Goal: Transaction & Acquisition: Purchase product/service

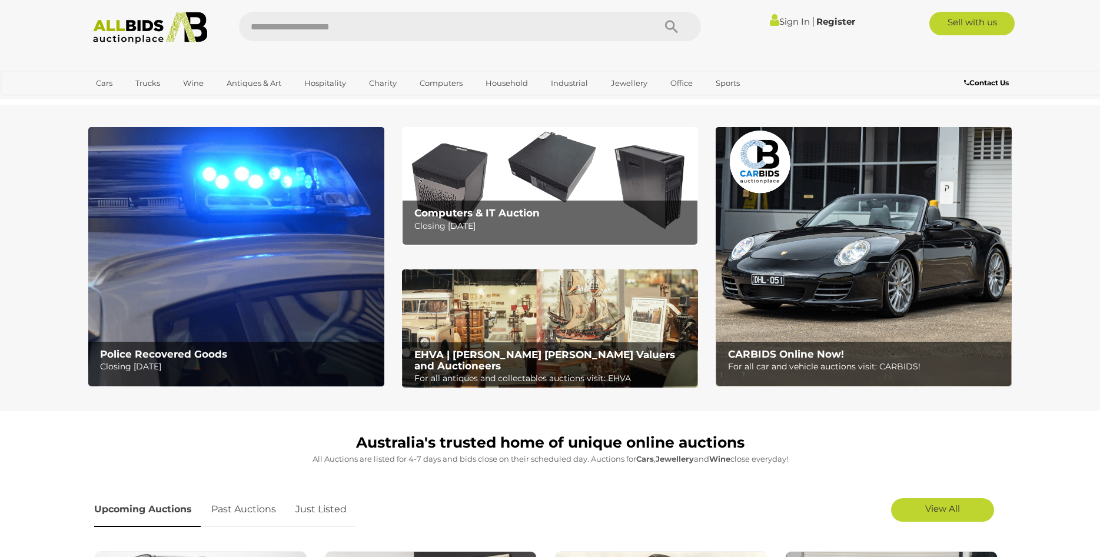
click at [324, 190] on img at bounding box center [236, 256] width 296 height 259
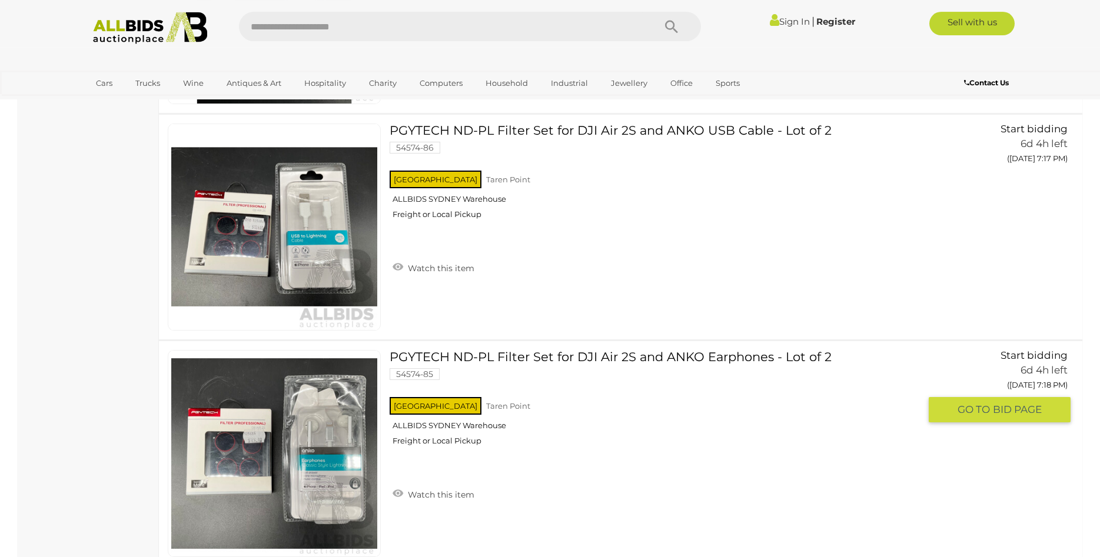
scroll to position [4161, 0]
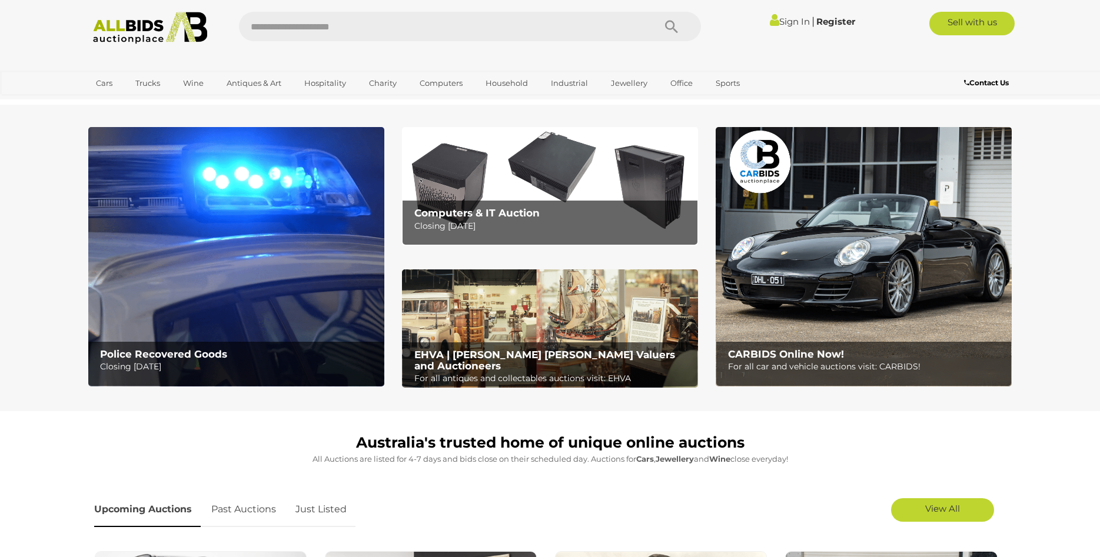
click at [564, 186] on img at bounding box center [550, 186] width 296 height 118
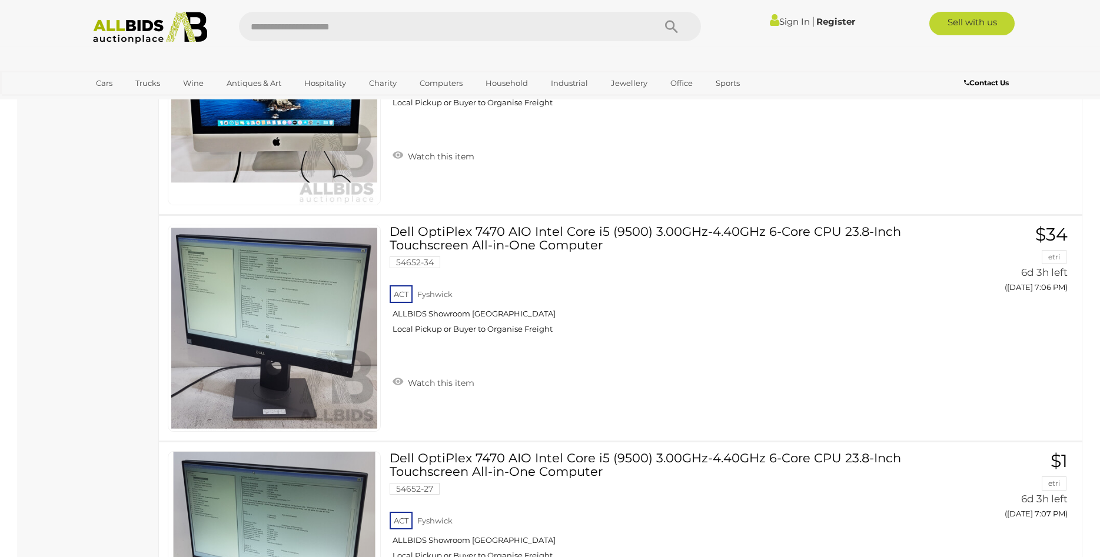
scroll to position [1280, 0]
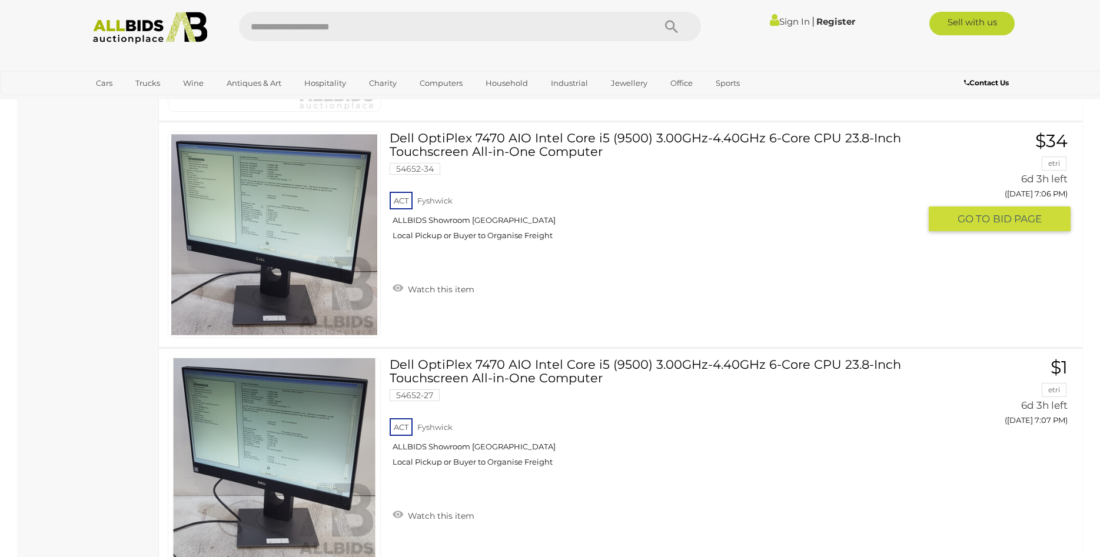
click at [497, 154] on link "Dell OptiPlex 7470 AIO Intel Core i5 (9500) 3.00GHz-4.40GHz 6-Core CPU 23.8-Inc…" at bounding box center [658, 190] width 521 height 118
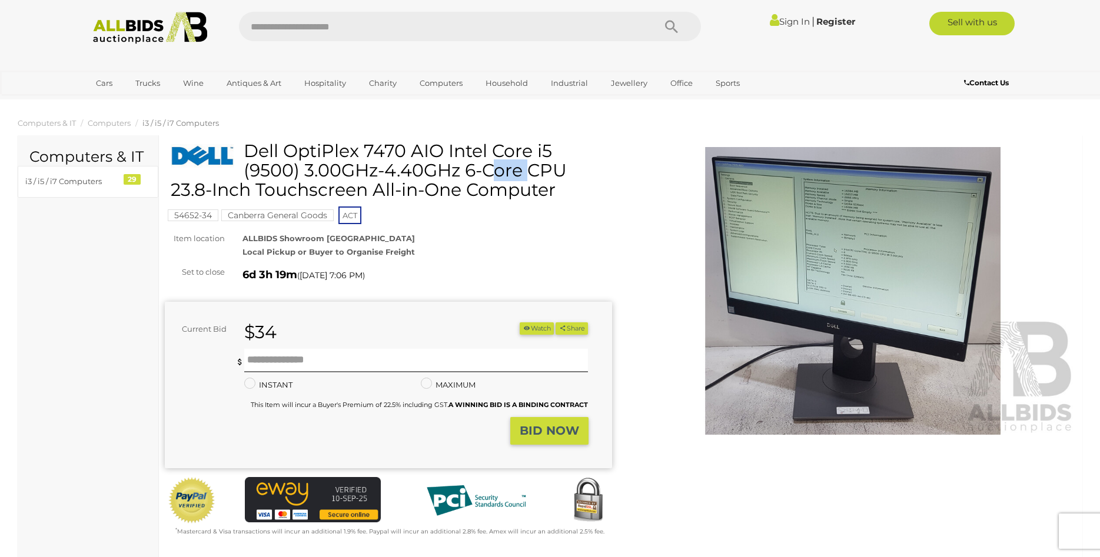
drag, startPoint x: 407, startPoint y: 151, endPoint x: 363, endPoint y: 149, distance: 43.6
click at [363, 149] on h1 "Dell OptiPlex 7470 AIO Intel Core i5 (9500) 3.00GHz-4.40GHz 6-Core CPU 23.8-Inc…" at bounding box center [390, 170] width 438 height 58
copy h1 "7470"
click at [785, 227] on img at bounding box center [853, 291] width 447 height 288
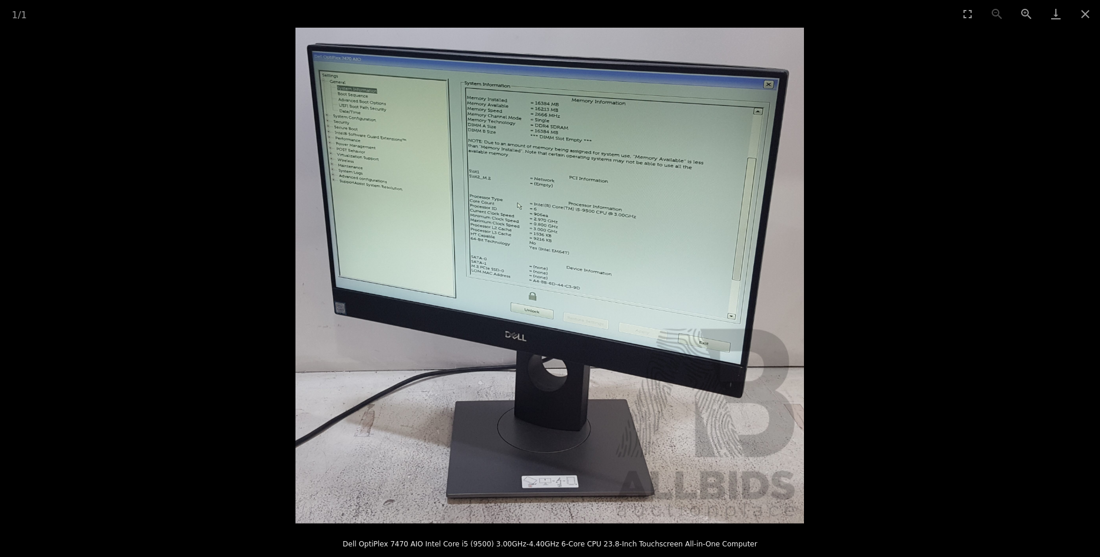
click at [863, 176] on picture at bounding box center [550, 276] width 1100 height 496
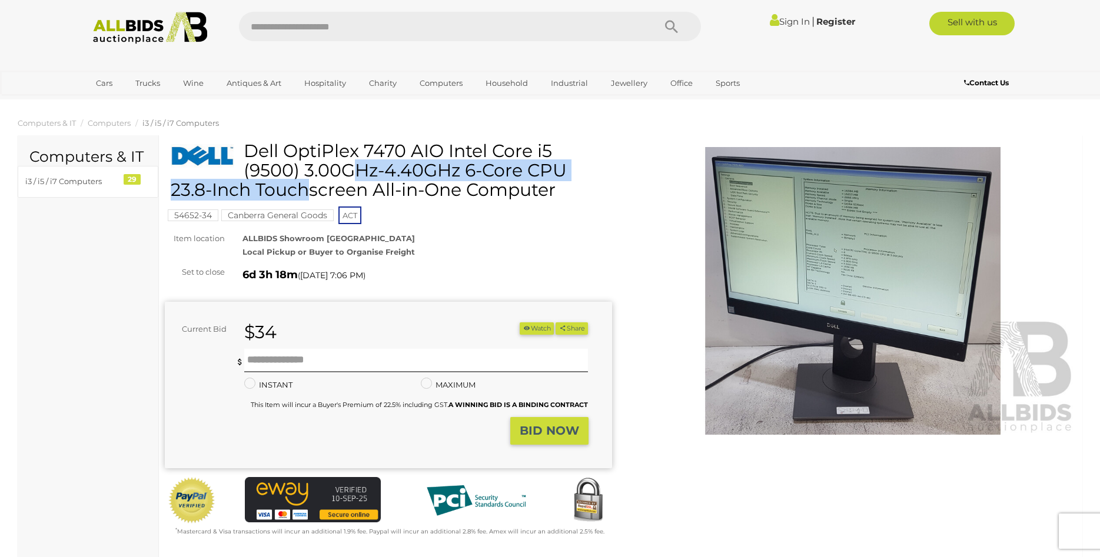
drag, startPoint x: 567, startPoint y: 148, endPoint x: 248, endPoint y: 149, distance: 318.3
click at [248, 149] on h1 "Dell OptiPlex 7470 AIO Intel Core i5 (9500) 3.00GHz-4.40GHz 6-Core CPU 23.8-Inc…" at bounding box center [390, 170] width 438 height 58
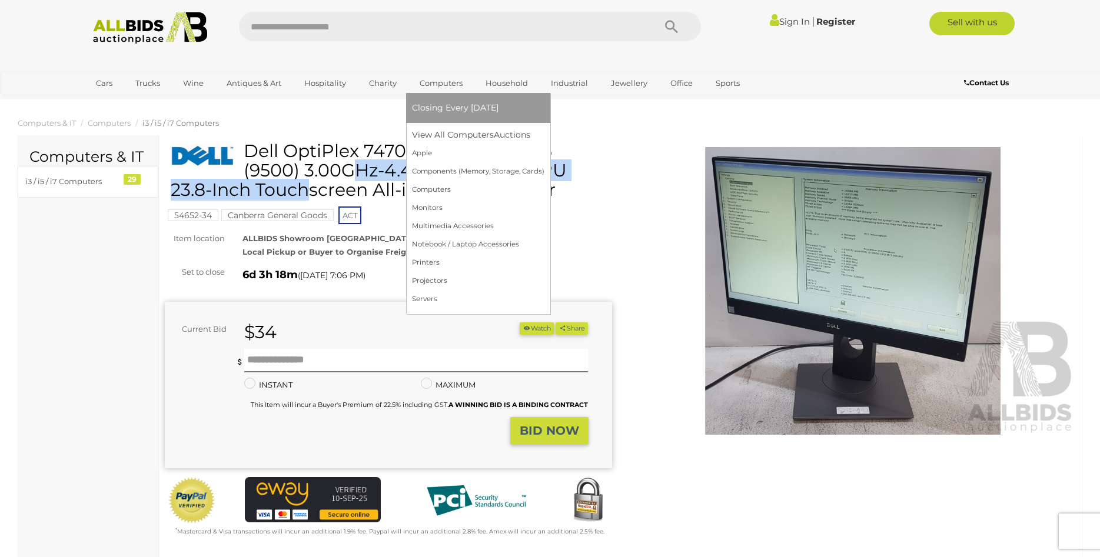
copy h1 "Dell OptiPlex 7470 AIO Intel Core i5"
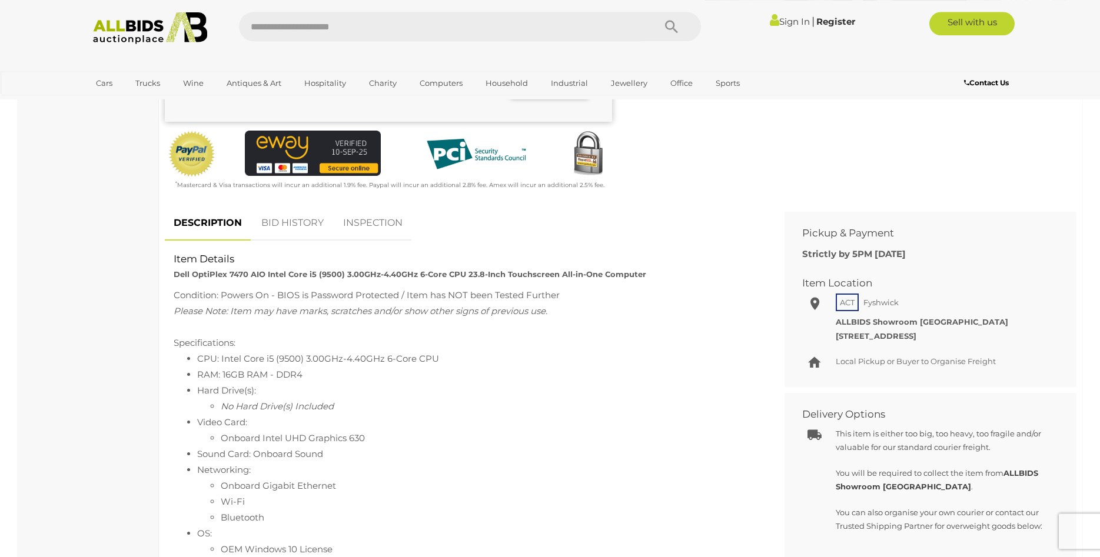
scroll to position [320, 0]
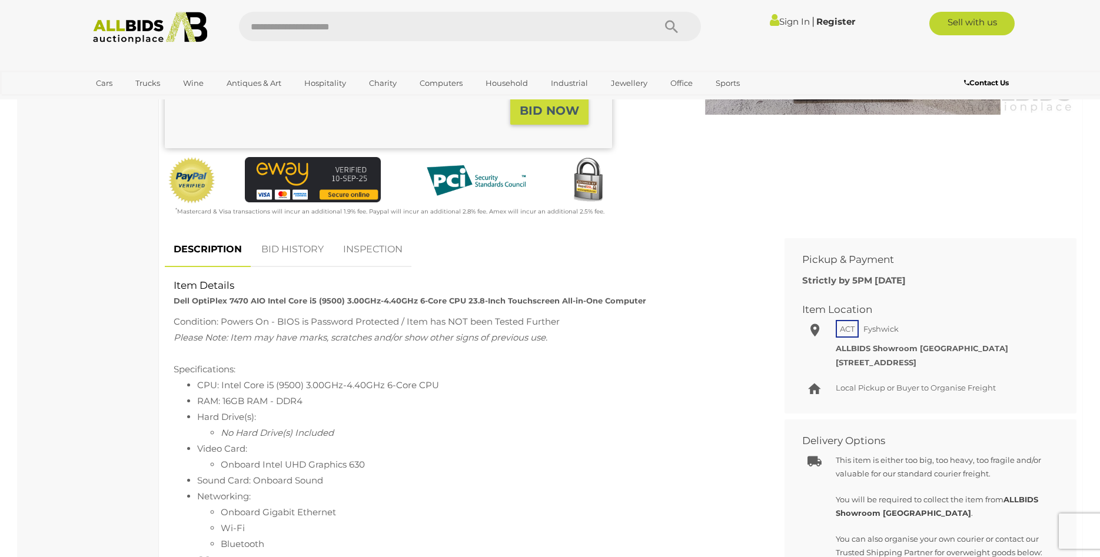
click at [449, 324] on div "Condition: Powers On - BIOS is Password Protected / Item has NOT been Tested Fu…" at bounding box center [466, 322] width 584 height 16
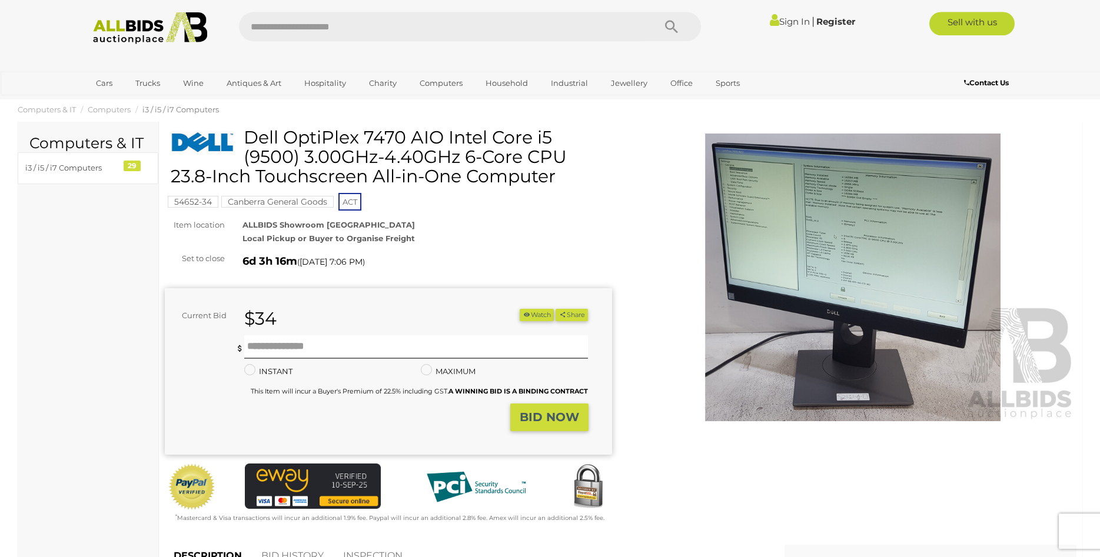
scroll to position [0, 0]
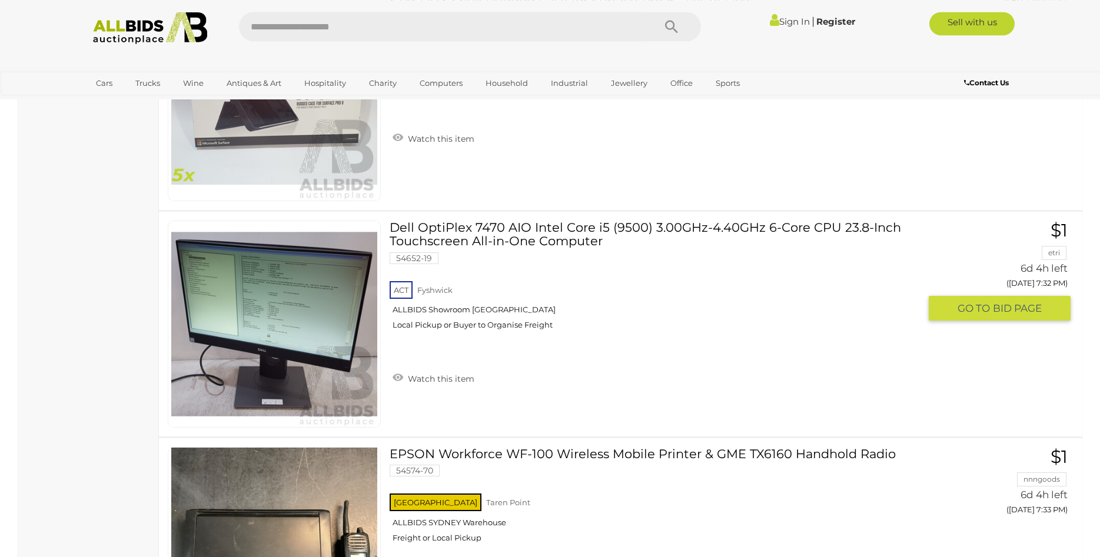
scroll to position [3902, 0]
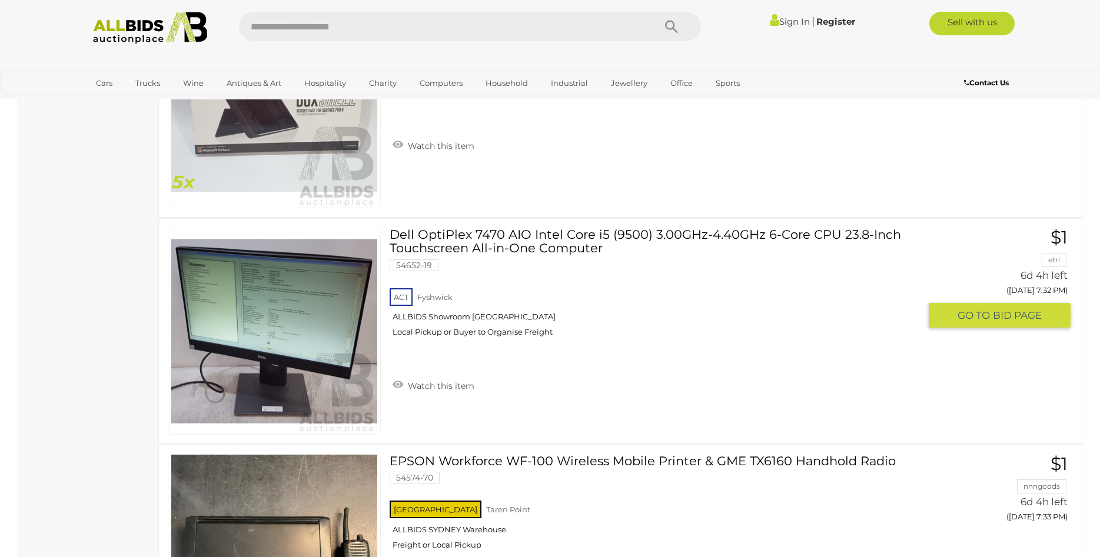
click at [554, 243] on link "Dell OptiPlex 7470 AIO Intel Core i5 (9500) 3.00GHz-4.40GHz 6-Core CPU 23.8-Inc…" at bounding box center [658, 287] width 521 height 118
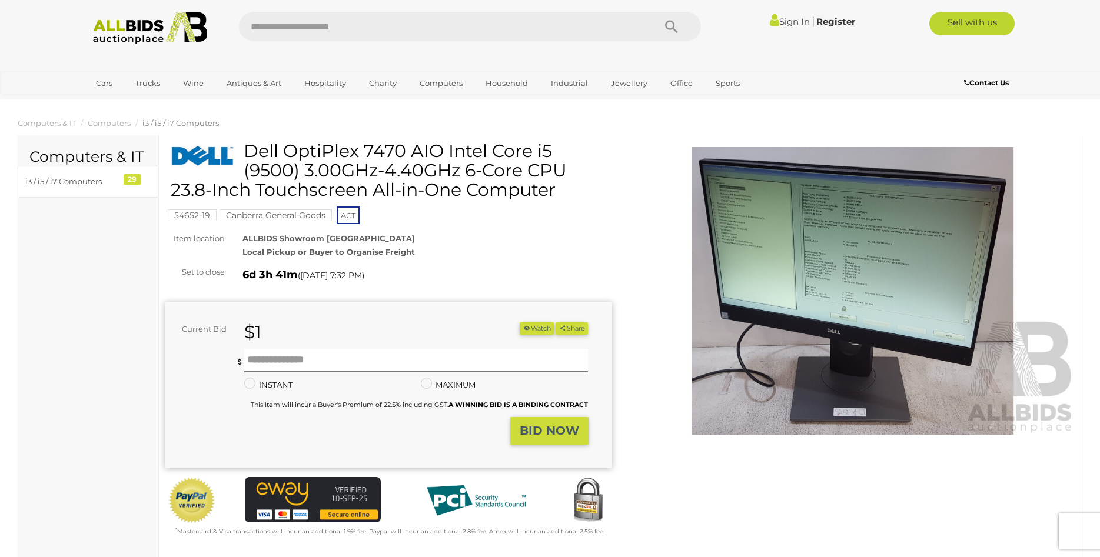
click at [485, 209] on div "54652-19 Canberra General Goods ACT" at bounding box center [388, 183] width 447 height 85
drag, startPoint x: 248, startPoint y: 156, endPoint x: 444, endPoint y: 150, distance: 196.0
click at [444, 150] on h1 "Dell OptiPlex 7470 AIO Intel Core i5 (9500) 3.00GHz-4.40GHz 6-Core CPU 23.8-Inc…" at bounding box center [390, 170] width 438 height 58
copy h1 "Dell OptiPlex 7470 AIO"
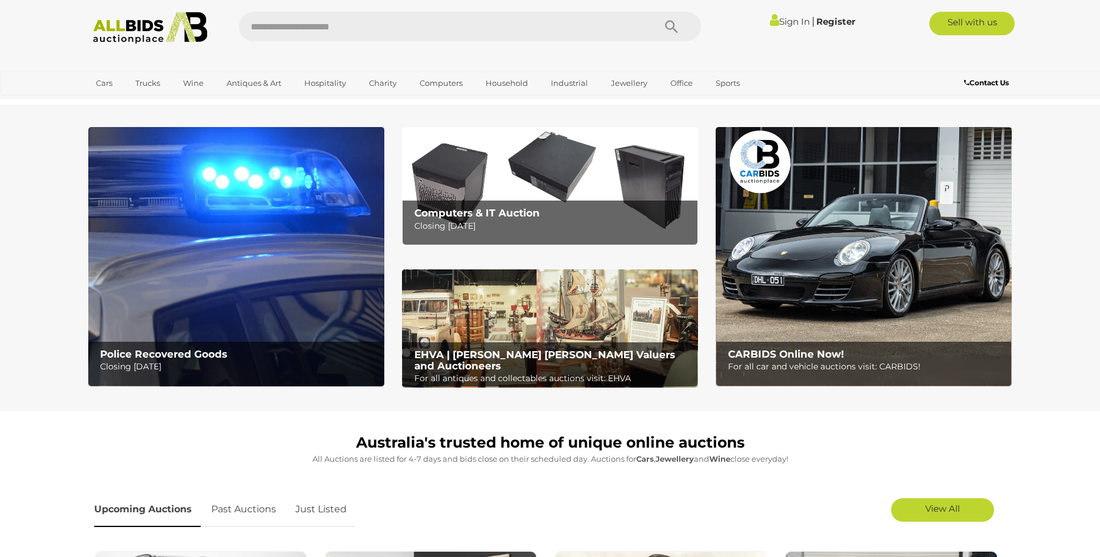
click at [564, 298] on img at bounding box center [550, 328] width 296 height 119
click at [797, 239] on img at bounding box center [863, 256] width 296 height 259
click at [308, 215] on img at bounding box center [236, 256] width 296 height 259
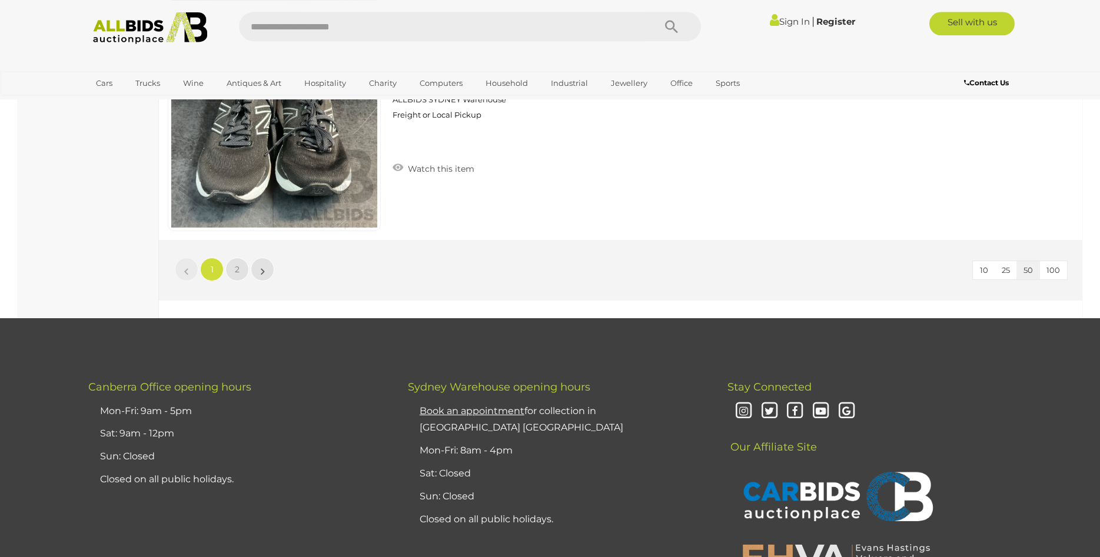
scroll to position [11333, 0]
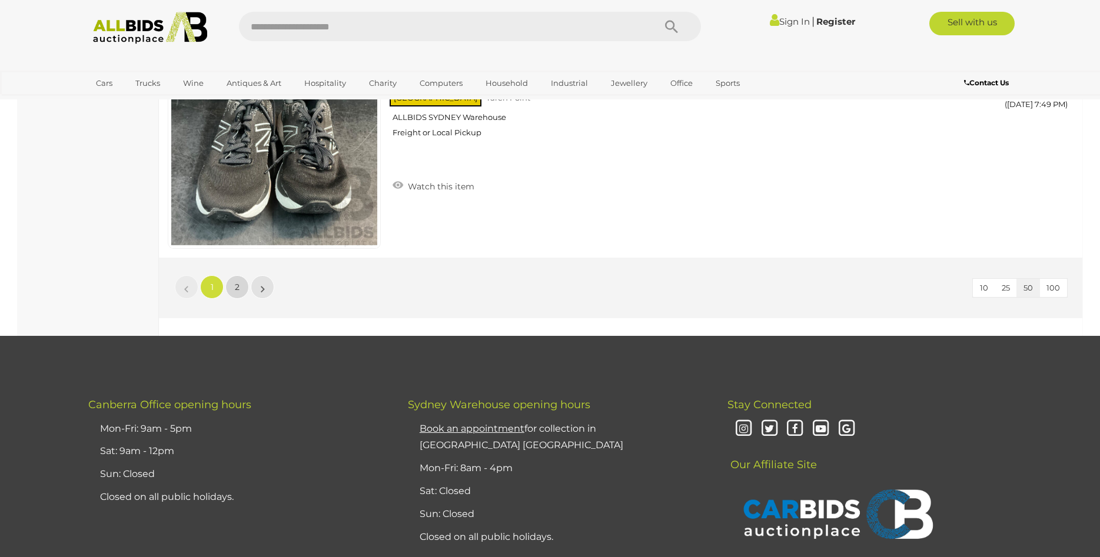
click at [239, 291] on link "2" at bounding box center [237, 287] width 24 height 24
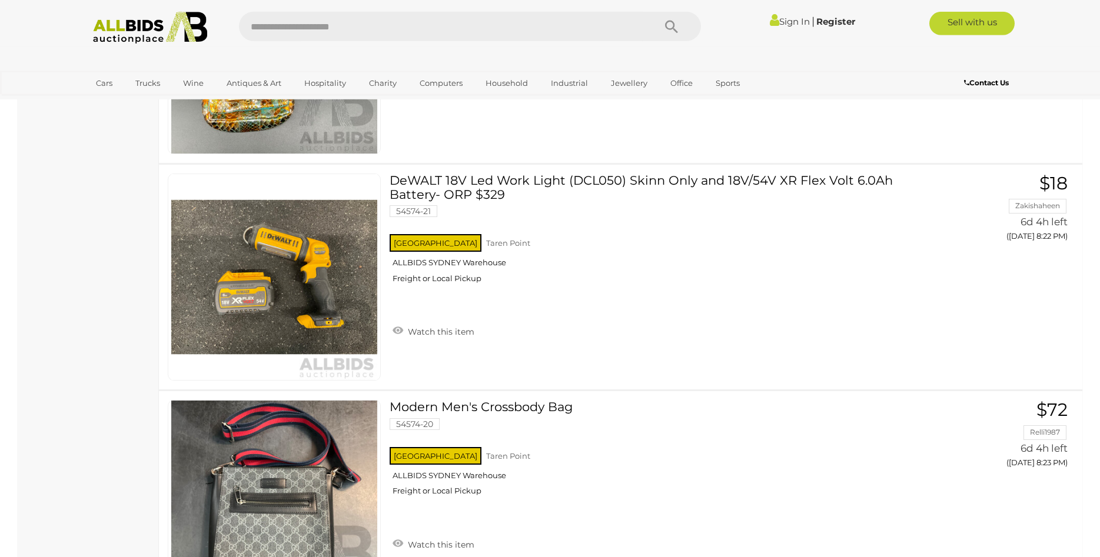
scroll to position [8949, 0]
